Goal: Navigation & Orientation: Find specific page/section

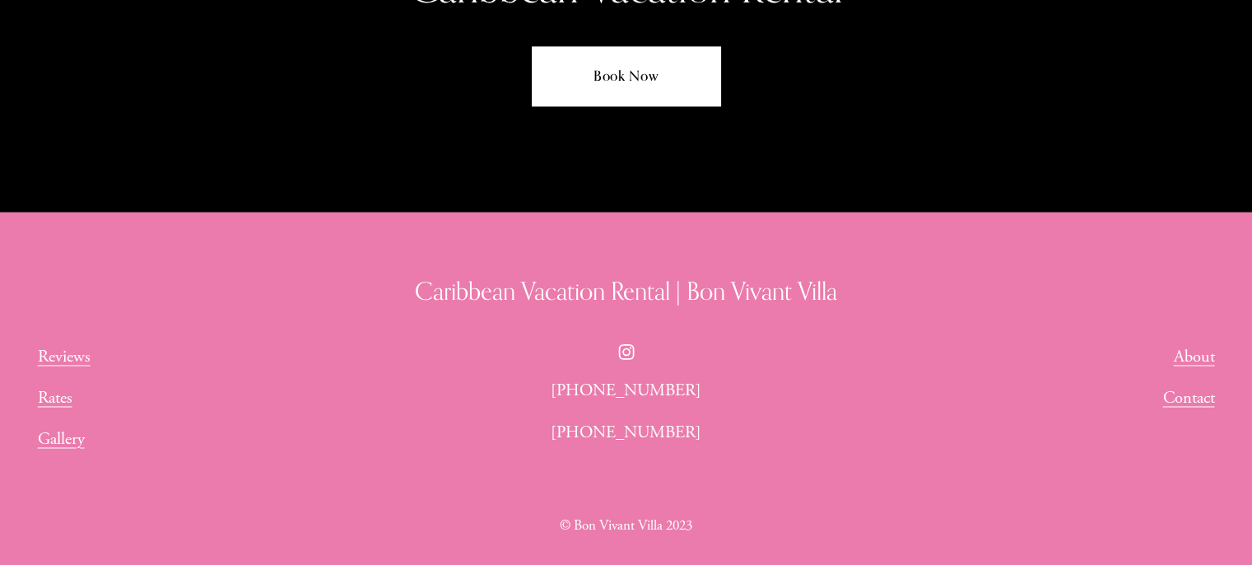
scroll to position [8858, 0]
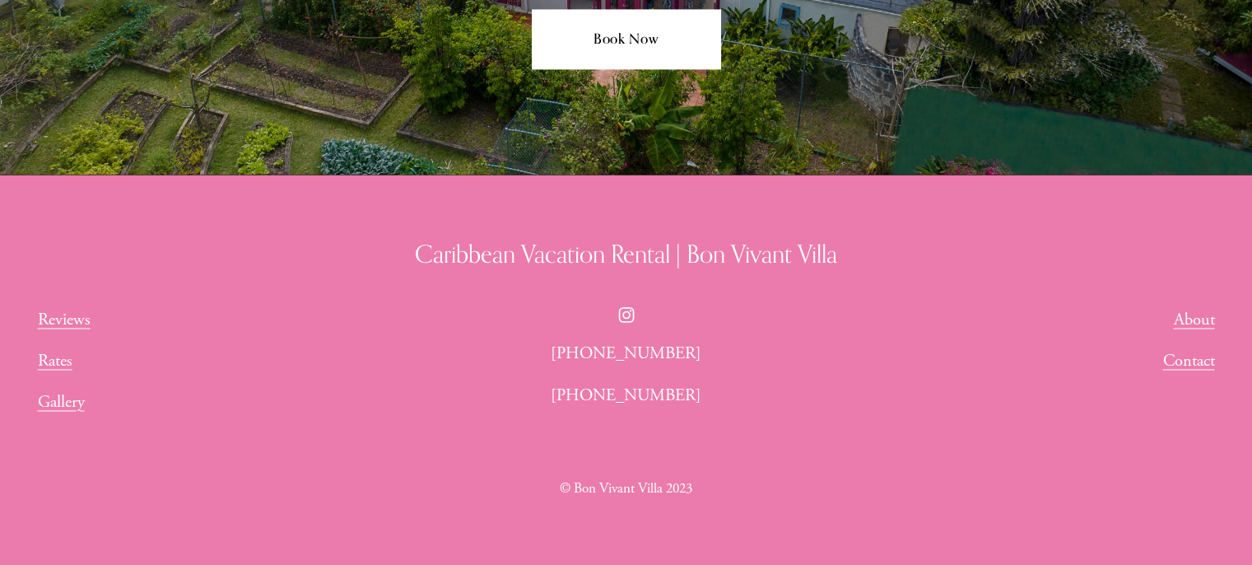
click at [1199, 347] on link "Contact" at bounding box center [1188, 360] width 52 height 27
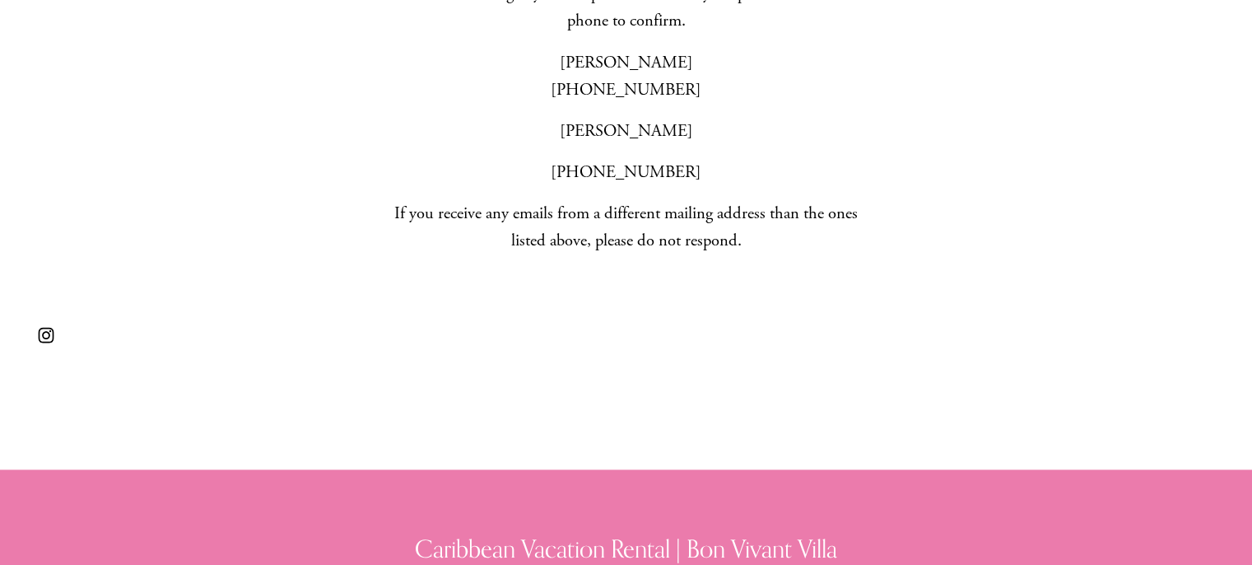
scroll to position [836, 0]
click at [820, 404] on div "Contact us. We can’t wait to hear from you! Before transferring any funds, plea…" at bounding box center [626, 117] width 1252 height 706
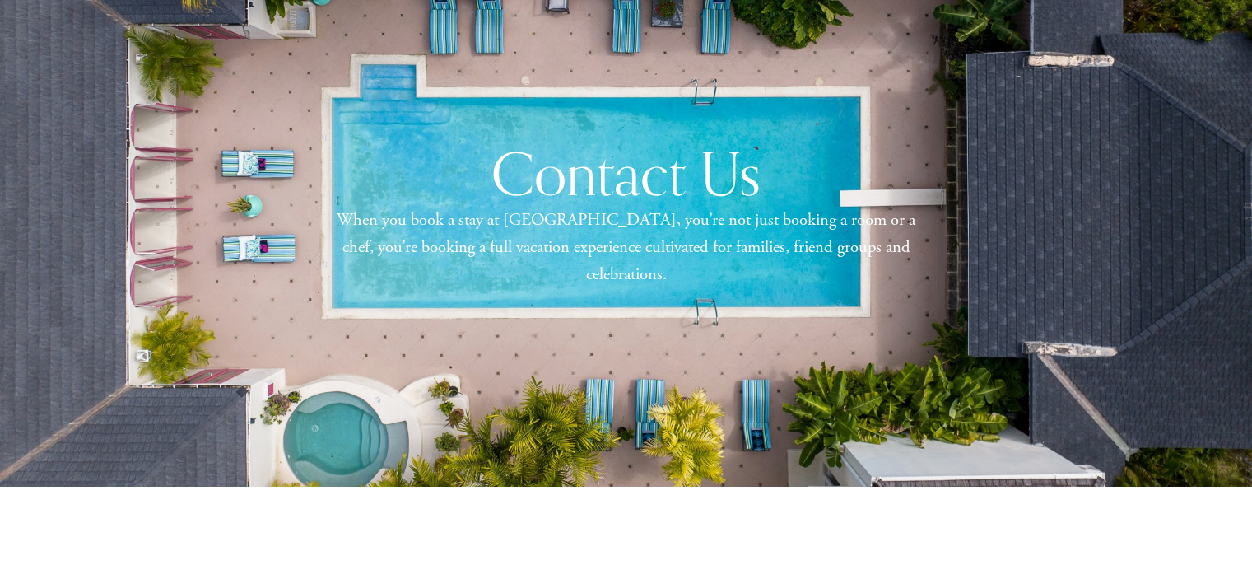
scroll to position [112, 0]
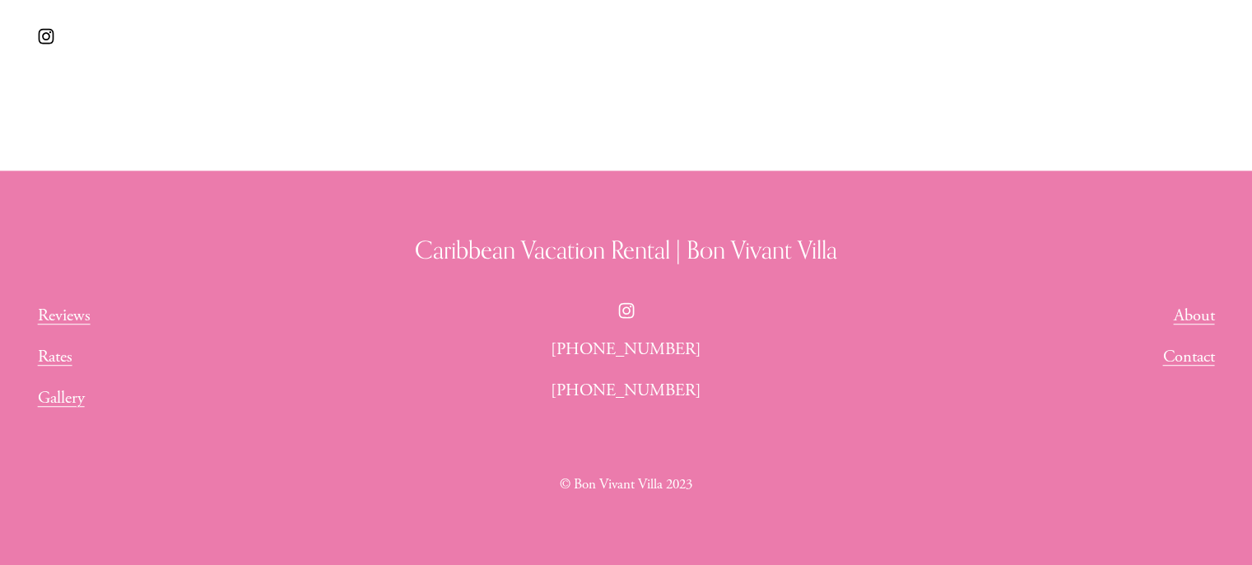
scroll to position [1178, 0]
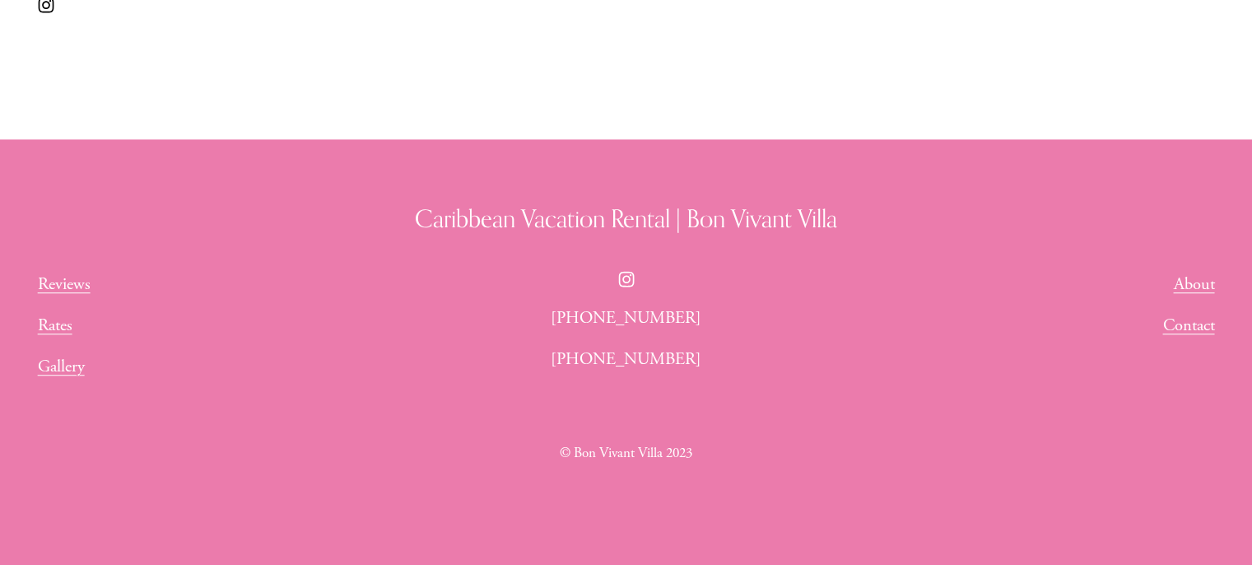
click at [76, 280] on link "Reviews" at bounding box center [64, 284] width 53 height 27
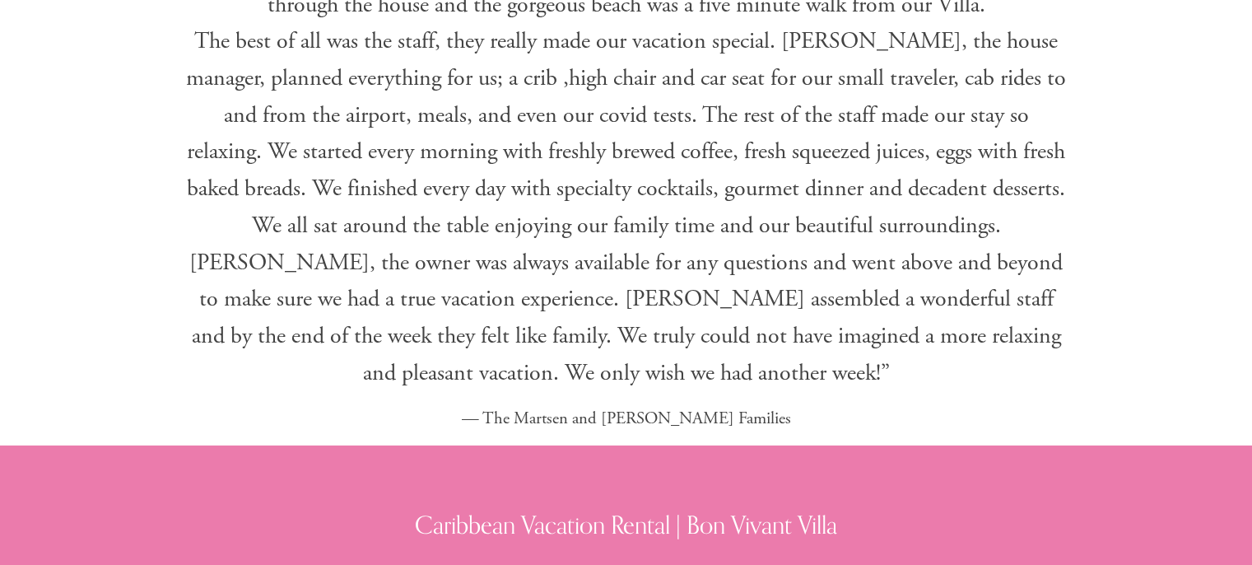
scroll to position [3502, 0]
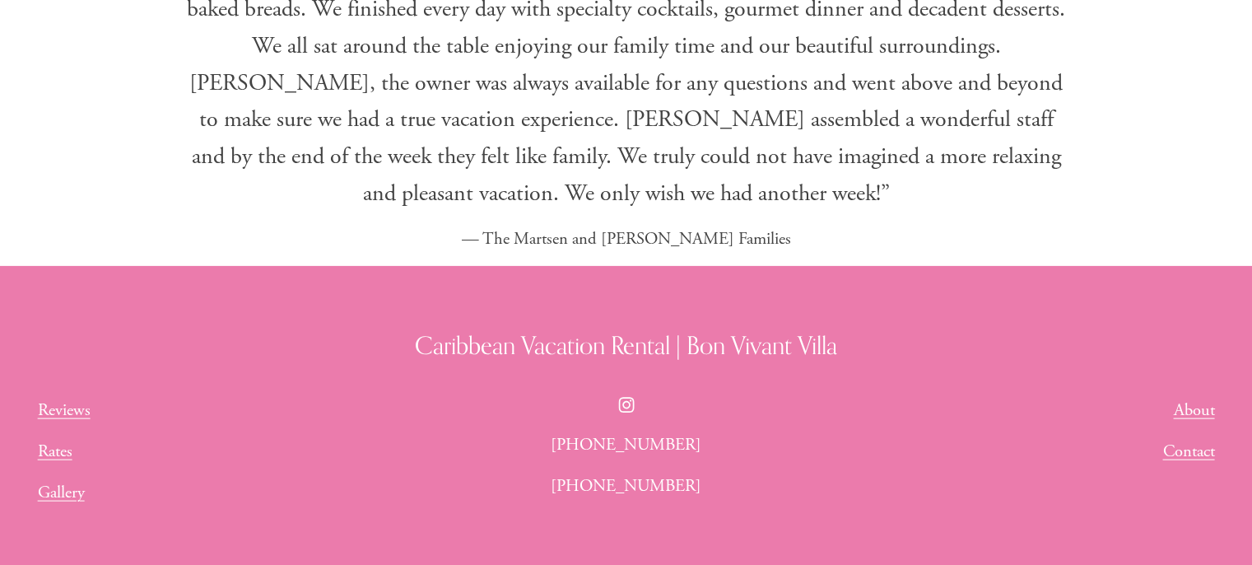
click at [46, 479] on link "Gallery" at bounding box center [61, 492] width 47 height 27
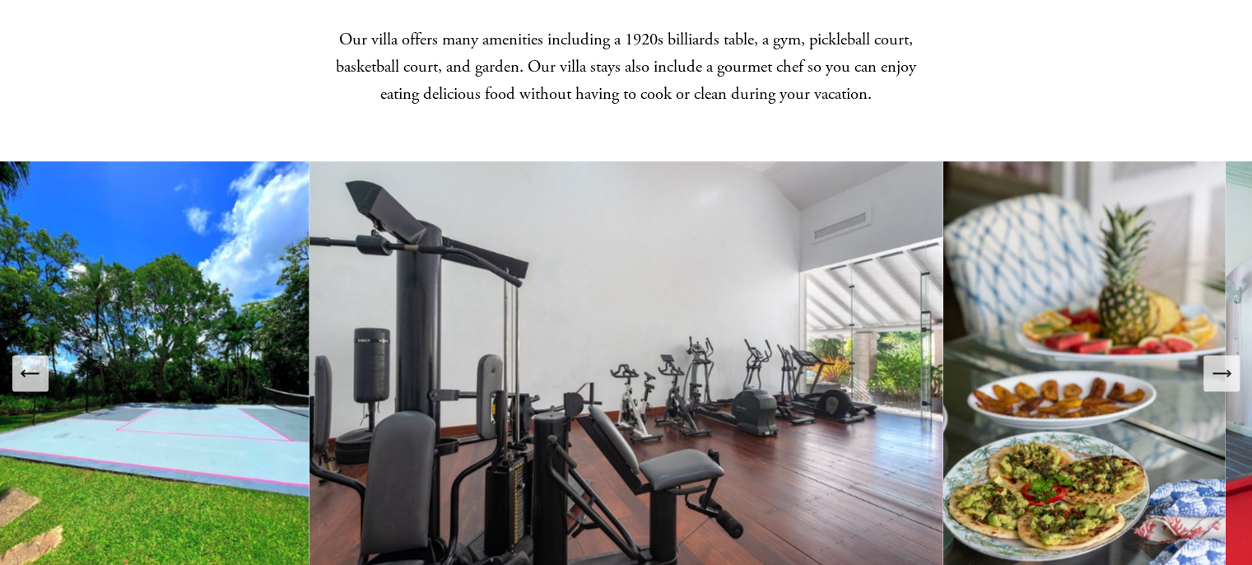
scroll to position [2830, 0]
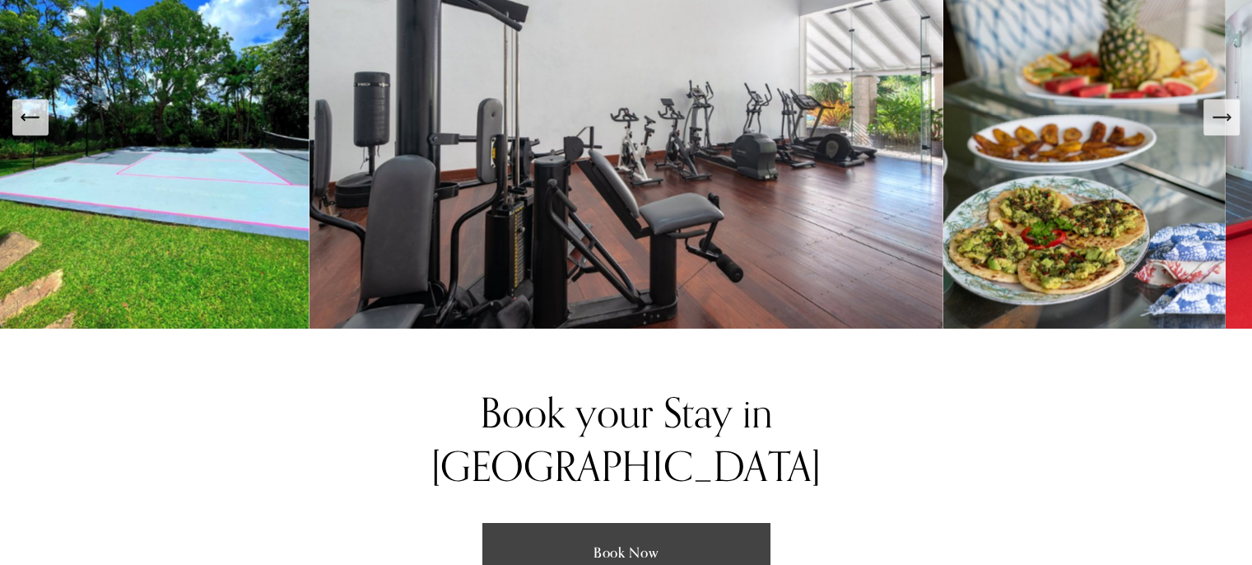
click at [704, 119] on img at bounding box center [626, 116] width 634 height 423
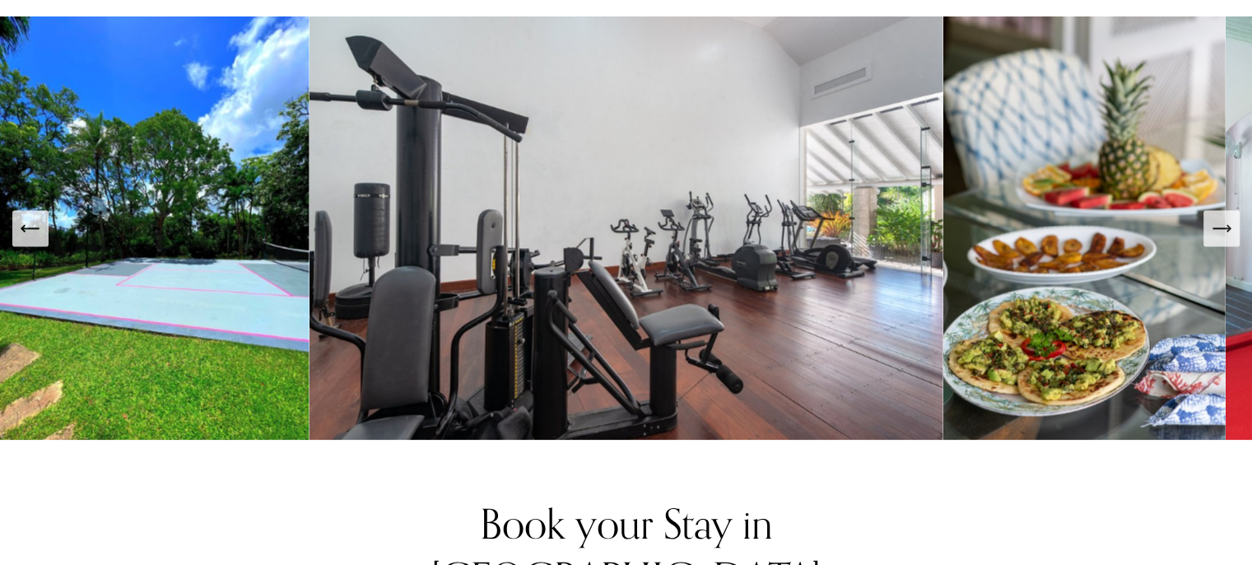
scroll to position [2719, 0]
click at [1226, 220] on icon "Next Slide" at bounding box center [1221, 227] width 23 height 23
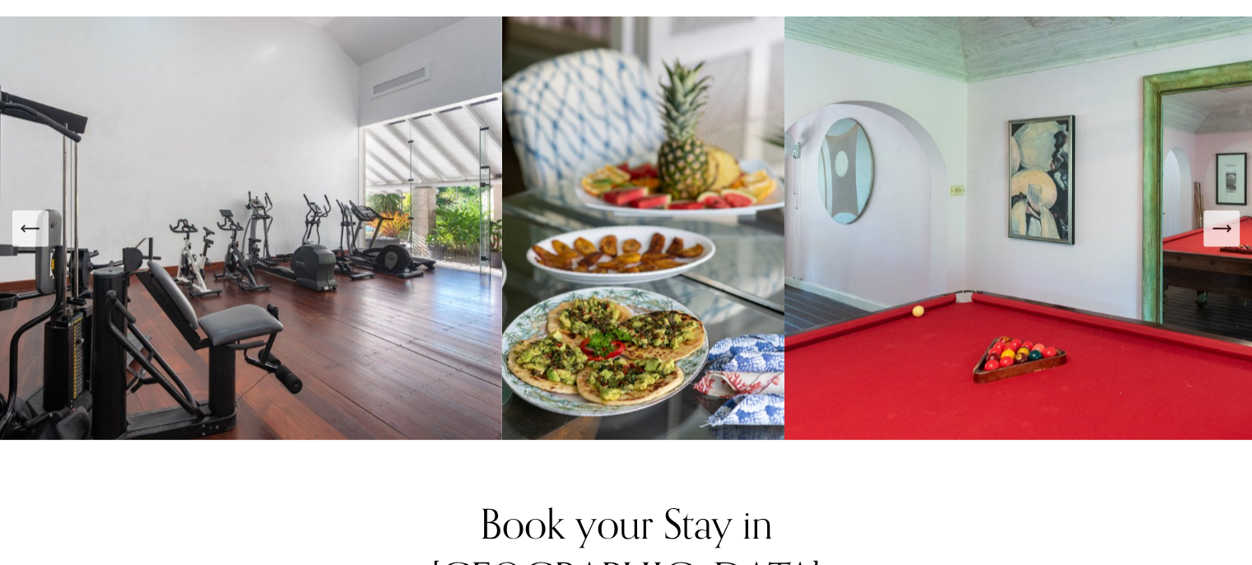
click at [1226, 220] on icon "Next Slide" at bounding box center [1221, 227] width 23 height 23
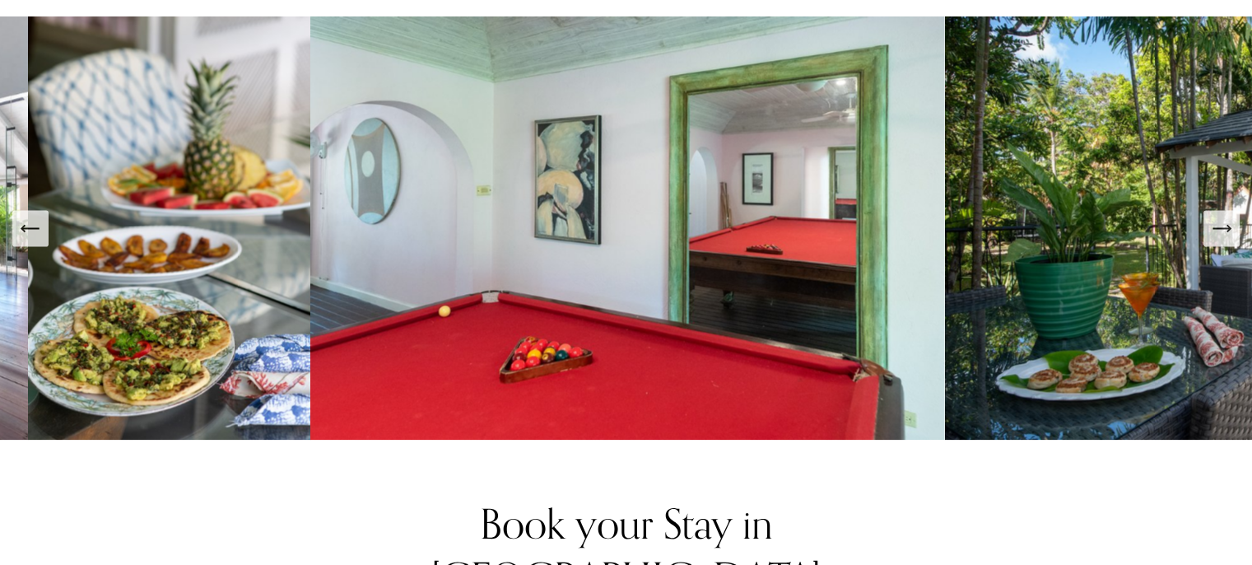
click at [1226, 220] on icon "Next Slide" at bounding box center [1221, 227] width 23 height 23
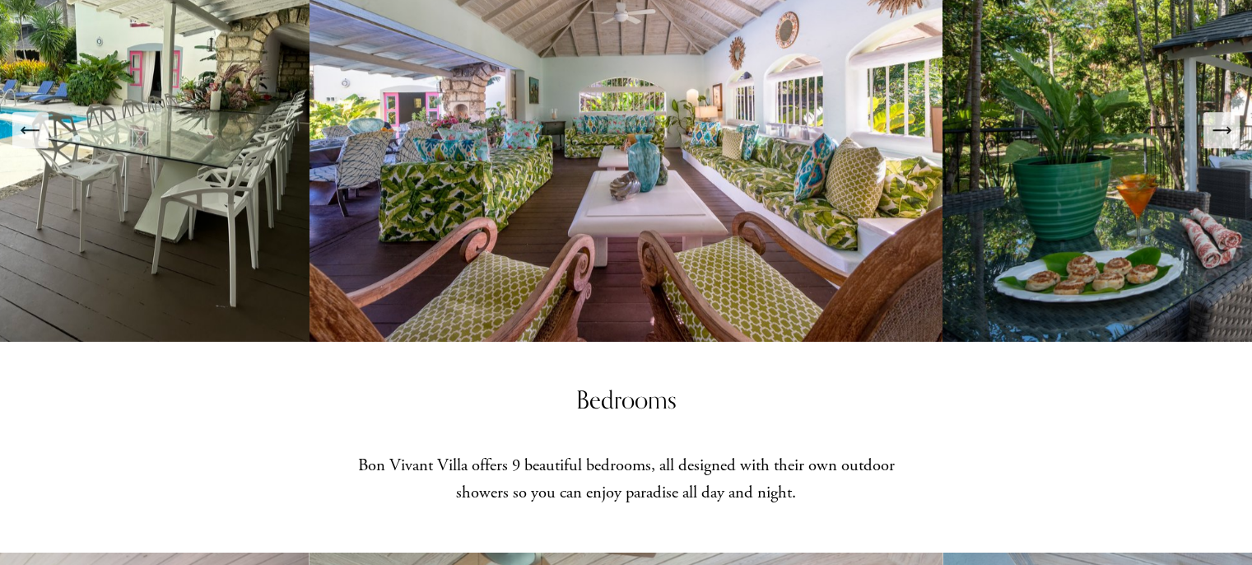
scroll to position [1381, 0]
